Goal: Information Seeking & Learning: Understand process/instructions

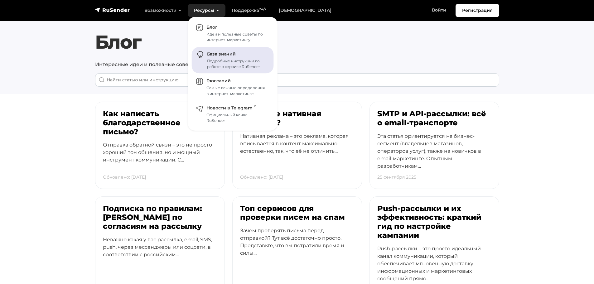
click at [213, 60] on div "Подробные инструкции по работе в сервисе RuSender" at bounding box center [236, 63] width 59 height 11
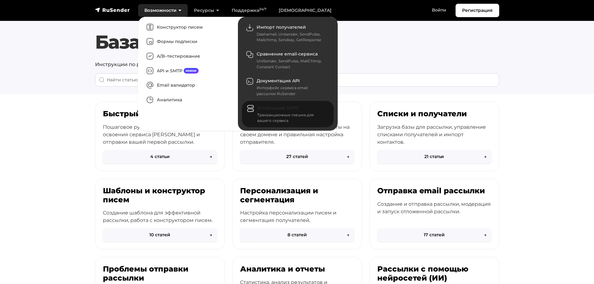
click at [276, 121] on div "Транзакционные письма для вашего сервиса" at bounding box center [291, 117] width 69 height 11
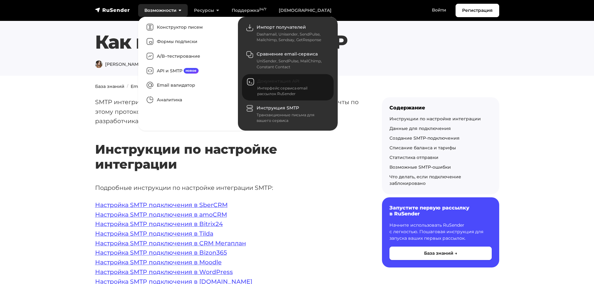
click at [281, 79] on span "Документация API" at bounding box center [278, 81] width 42 height 6
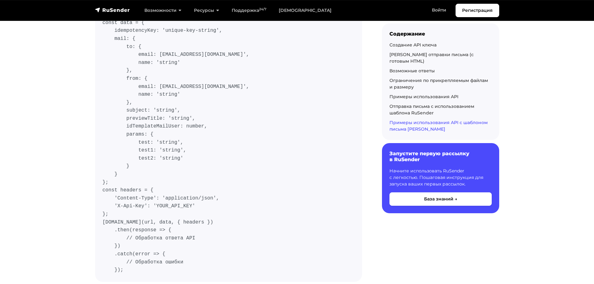
scroll to position [4916, 0]
